Goal: Transaction & Acquisition: Purchase product/service

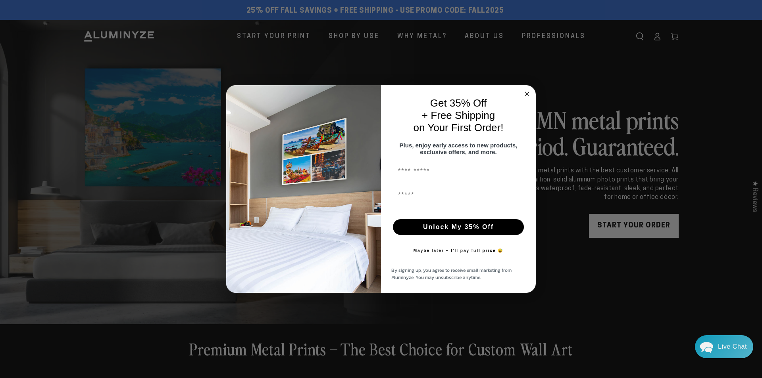
click at [480, 278] on span "By signing up, you agree to receive email marketing from Aluminyze. You may uns…" at bounding box center [451, 274] width 120 height 14
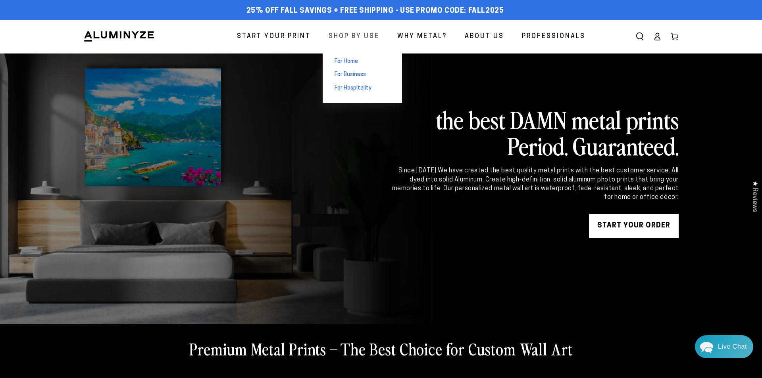
click at [348, 41] on span "Shop By Use" at bounding box center [353, 37] width 51 height 12
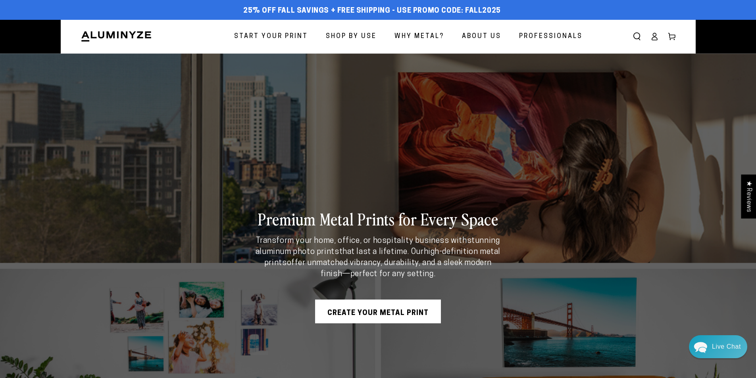
click at [333, 31] on span "Shop By Use" at bounding box center [351, 37] width 51 height 12
click at [361, 45] on link "Shop By Use" at bounding box center [351, 36] width 63 height 21
